Goal: Task Accomplishment & Management: Use online tool/utility

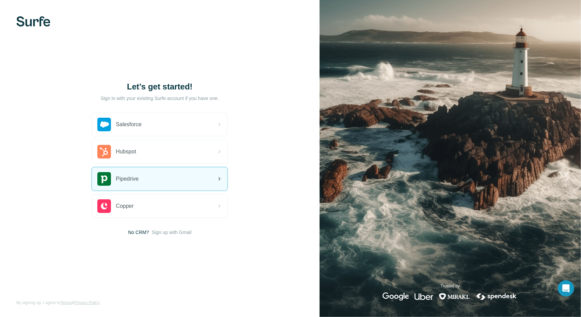
click at [143, 185] on div "Pipedrive" at bounding box center [160, 179] width 136 height 23
